Goal: Task Accomplishment & Management: Use online tool/utility

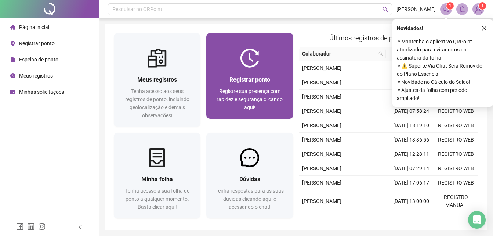
click at [235, 65] on div at bounding box center [249, 57] width 87 height 19
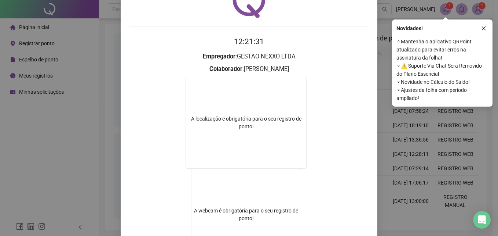
scroll to position [51, 0]
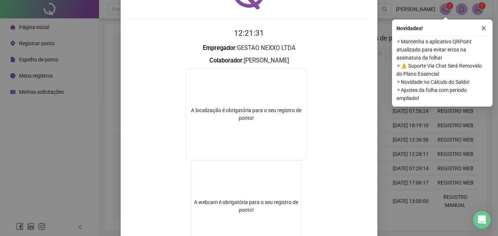
click at [446, 149] on div "Registro de ponto web 12:21:31 Empregador : GESTAO NEXXO LTDA Colaborador : [PE…" at bounding box center [249, 118] width 498 height 236
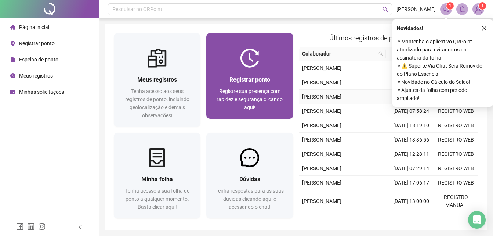
click at [279, 59] on div at bounding box center [249, 57] width 87 height 19
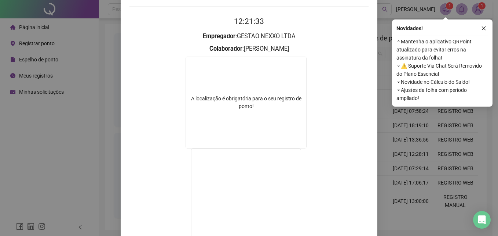
scroll to position [76, 0]
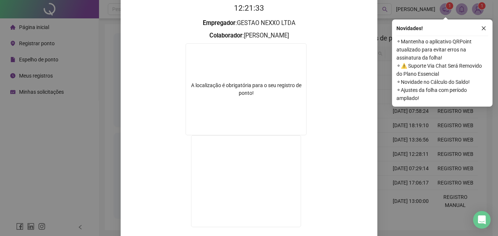
click at [446, 157] on div "Registro de ponto web 12:21:33 Empregador : GESTAO NEXXO LTDA Colaborador : [PE…" at bounding box center [249, 118] width 498 height 236
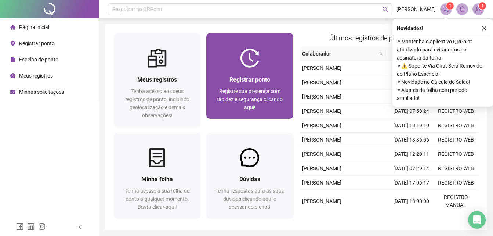
click at [255, 71] on div "Registrar ponto Registre sua presença com rapidez e segurança clicando aqui!" at bounding box center [249, 93] width 87 height 51
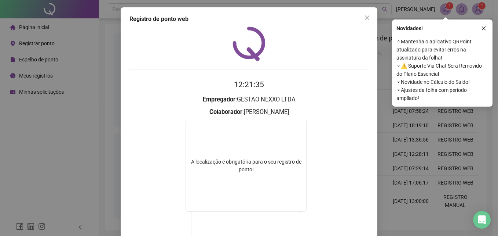
scroll to position [73, 0]
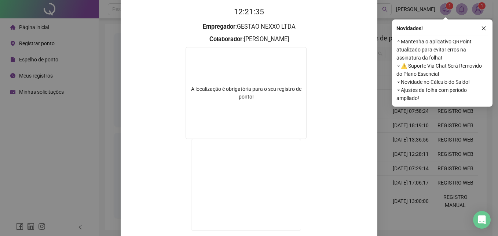
drag, startPoint x: 415, startPoint y: 161, endPoint x: 396, endPoint y: 150, distance: 21.7
click at [415, 160] on div "Registro de ponto web 12:21:35 Empregador : GESTAO NEXXO LTDA Colaborador : [PE…" at bounding box center [249, 118] width 498 height 236
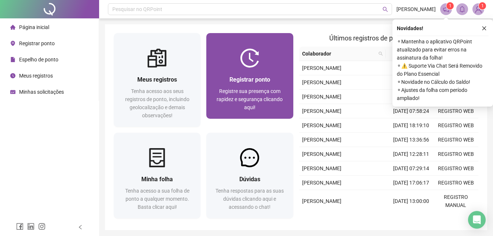
click at [277, 86] on div "Registrar ponto Registre sua presença com rapidez e segurança clicando aqui!" at bounding box center [249, 93] width 69 height 36
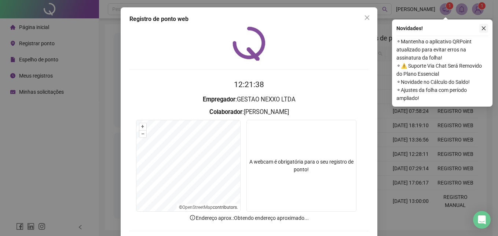
click at [484, 29] on icon "close" at bounding box center [483, 28] width 5 height 5
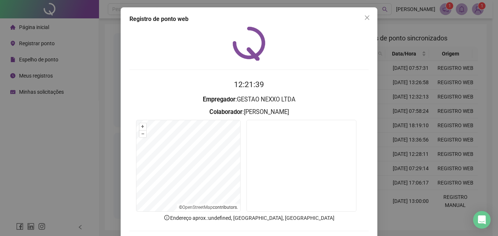
scroll to position [35, 0]
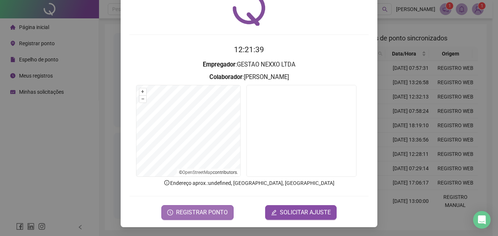
click at [192, 205] on button "REGISTRAR PONTO" at bounding box center [197, 212] width 72 height 15
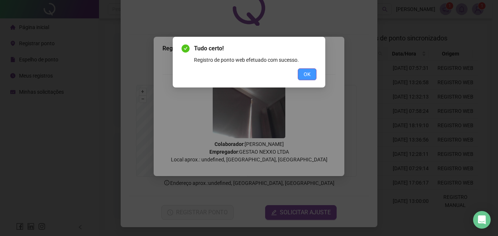
click at [306, 71] on span "OK" at bounding box center [307, 74] width 7 height 8
